Goal: Contribute content

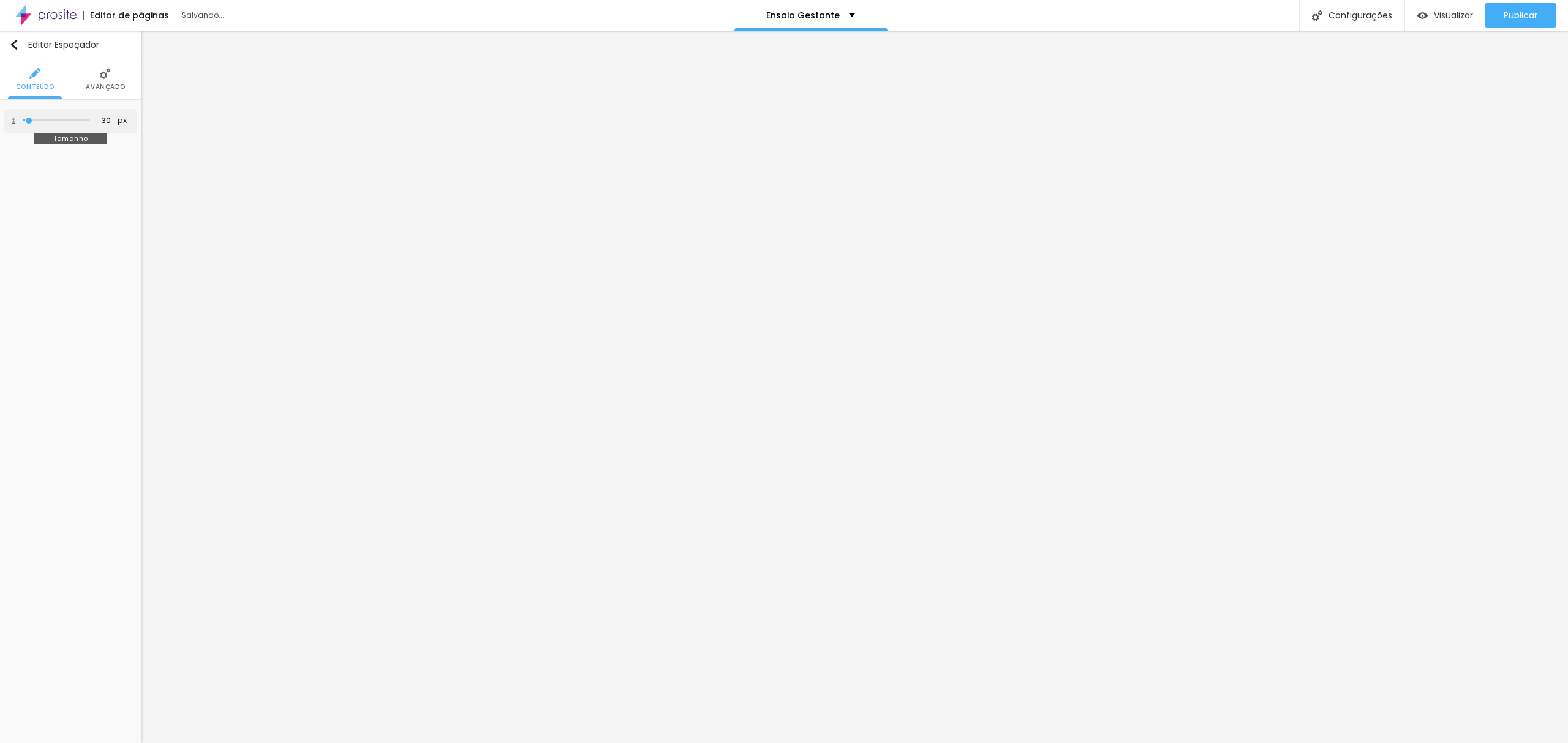
type input "41"
type input "83"
type input "90"
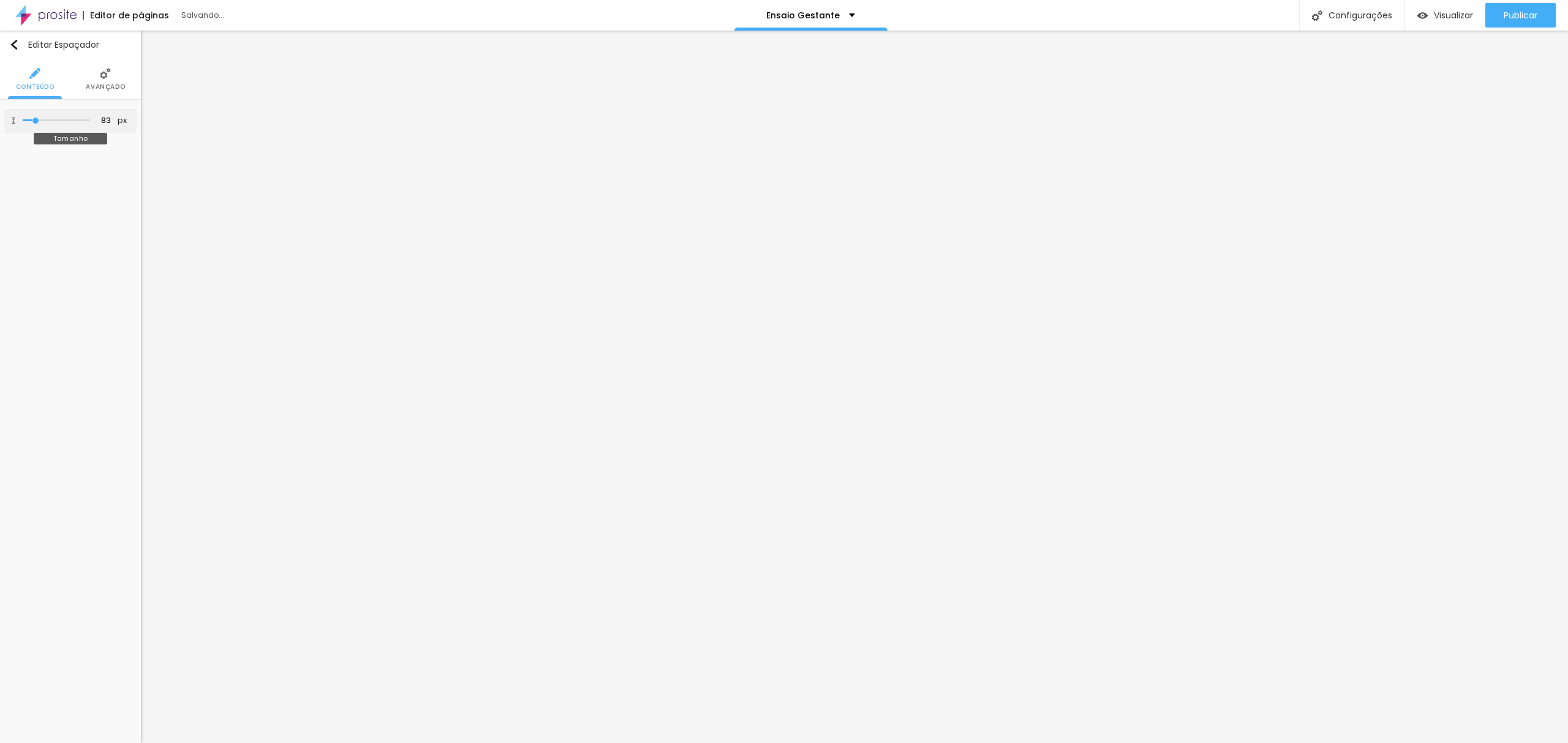
type input "90"
type input "96"
type input "117"
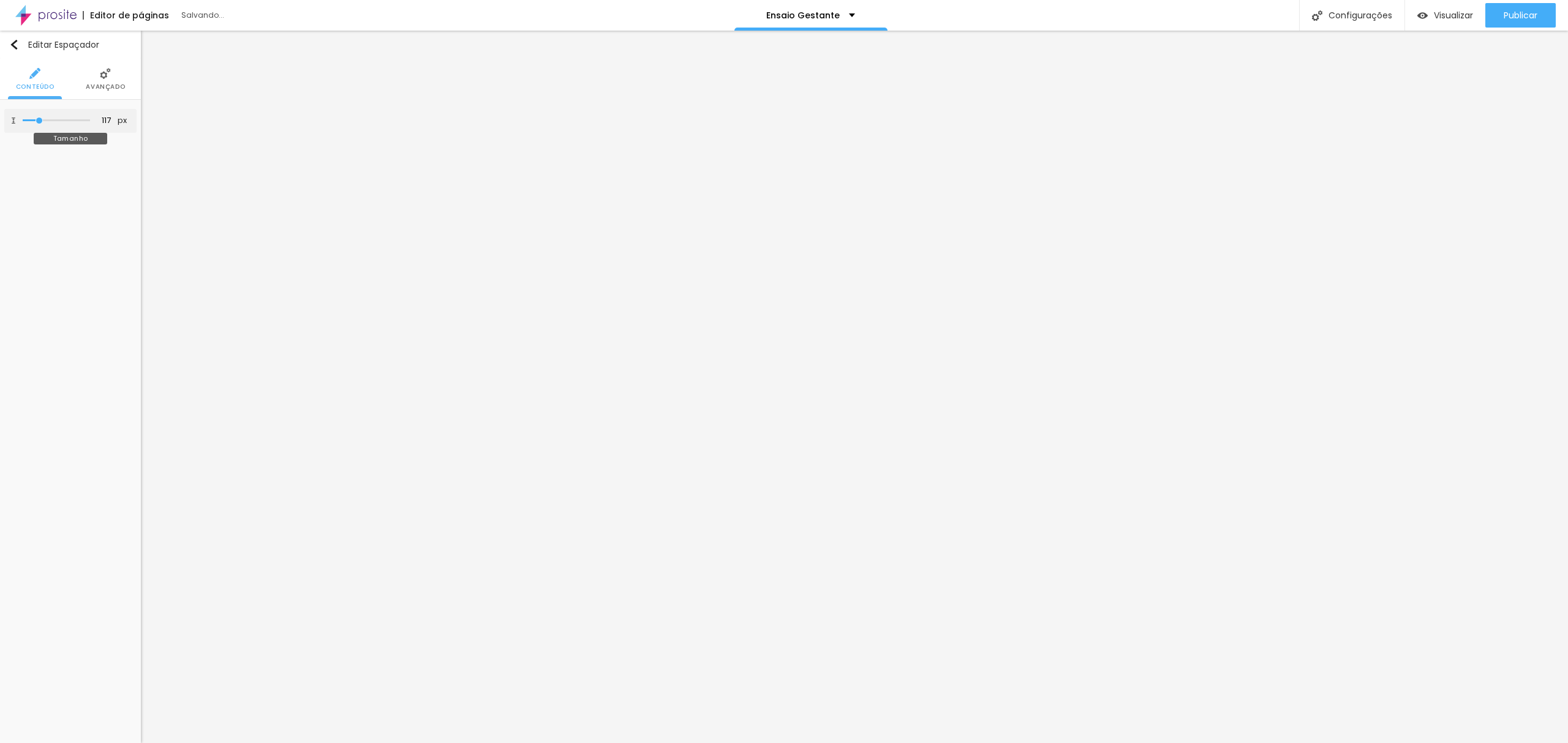
type input "110"
type input "103"
drag, startPoint x: 29, startPoint y: 121, endPoint x: 38, endPoint y: 121, distance: 9.0
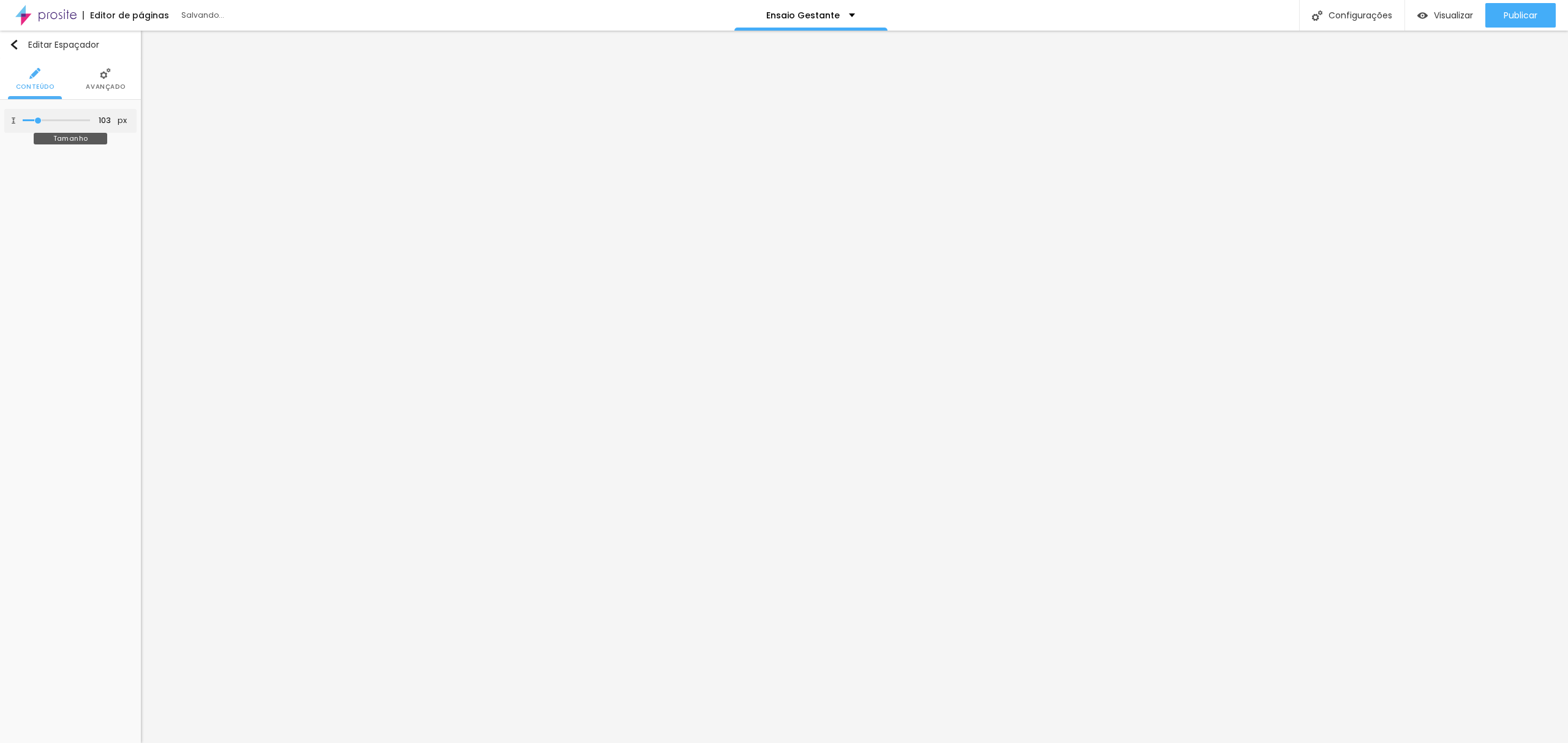
type input "103"
click at [38, 121] on input "range" at bounding box center [56, 121] width 67 height 6
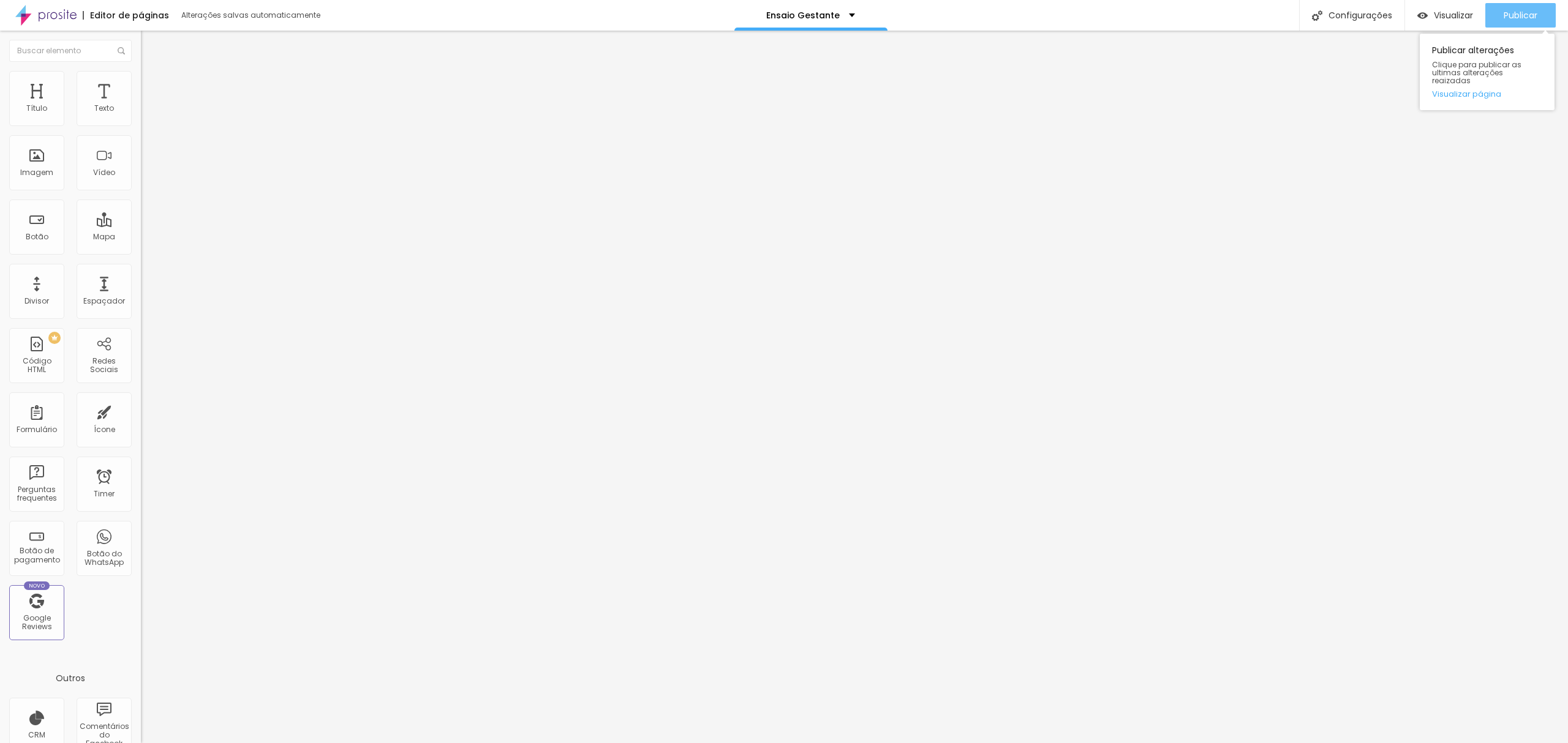
click at [1254, 10] on span "Publicar" at bounding box center [1521, 15] width 34 height 10
click at [1254, 12] on span "Publicar" at bounding box center [1521, 15] width 34 height 10
click at [1254, 17] on span "Visualizar" at bounding box center [1453, 15] width 39 height 10
